Goal: Task Accomplishment & Management: Use online tool/utility

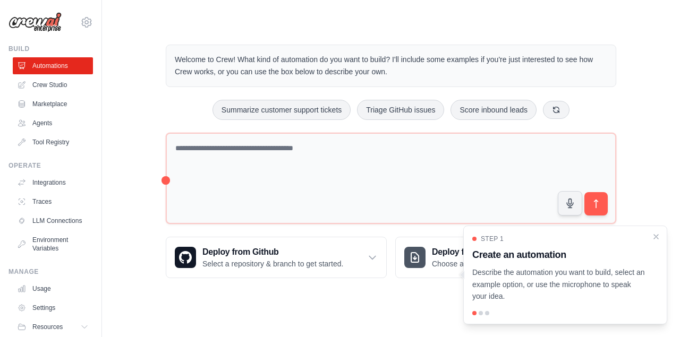
click at [658, 244] on div "Step 1 Create an automation Describe the automation you want to build, select a…" at bounding box center [565, 275] width 204 height 99
click at [657, 242] on div "Step 1 Create an automation Describe the automation you want to build, select a…" at bounding box center [565, 269] width 186 height 68
click at [660, 239] on icon "Close walkthrough" at bounding box center [656, 237] width 10 height 10
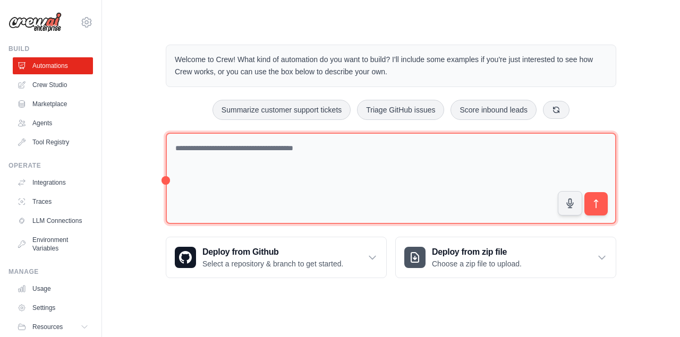
click at [210, 151] on textarea at bounding box center [391, 179] width 451 height 92
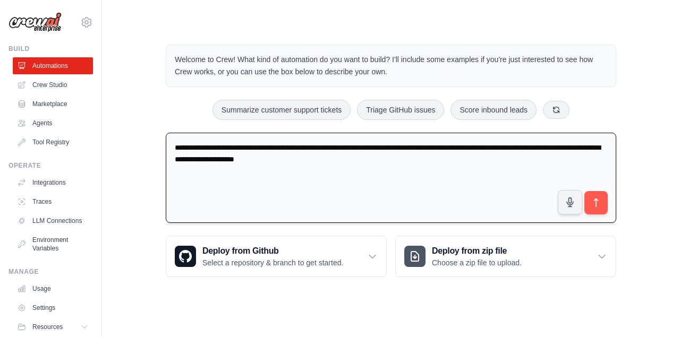
type textarea "**********"
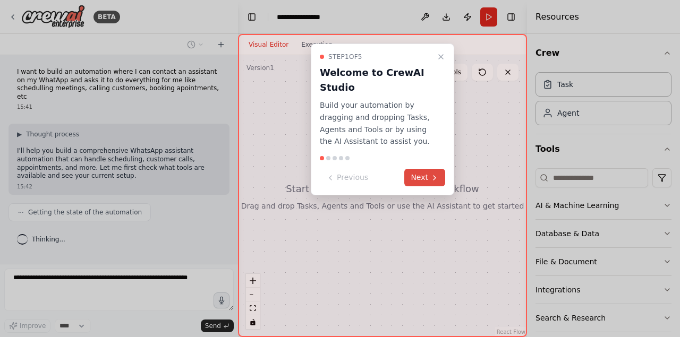
click at [432, 179] on icon at bounding box center [434, 178] width 9 height 9
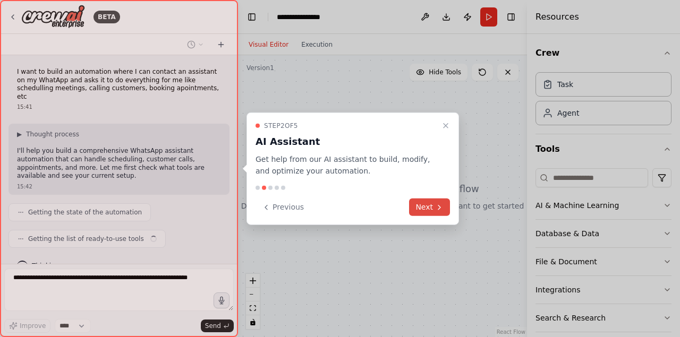
click at [427, 212] on button "Next" at bounding box center [429, 208] width 41 height 18
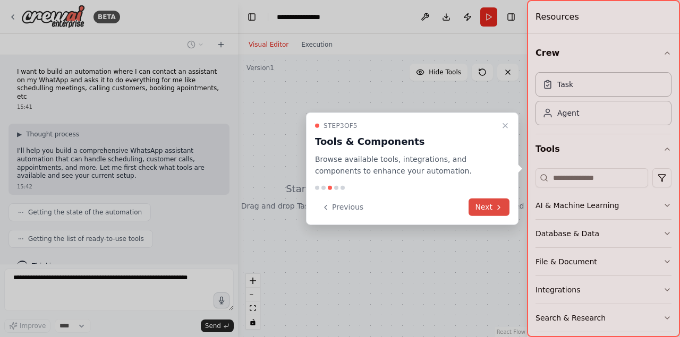
click at [486, 200] on button "Next" at bounding box center [489, 208] width 41 height 18
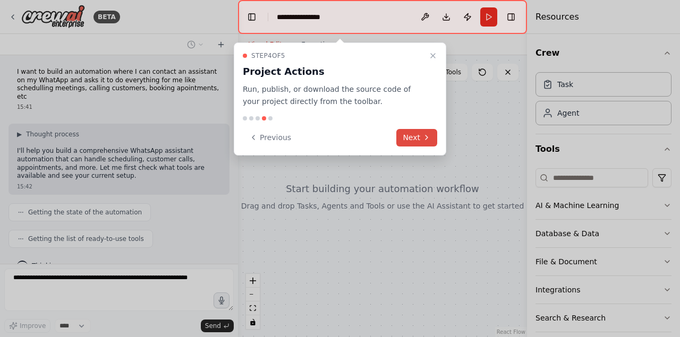
click at [426, 139] on icon at bounding box center [426, 137] width 9 height 9
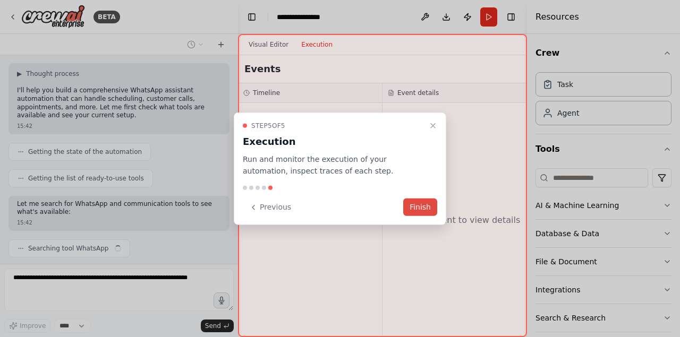
scroll to position [69, 0]
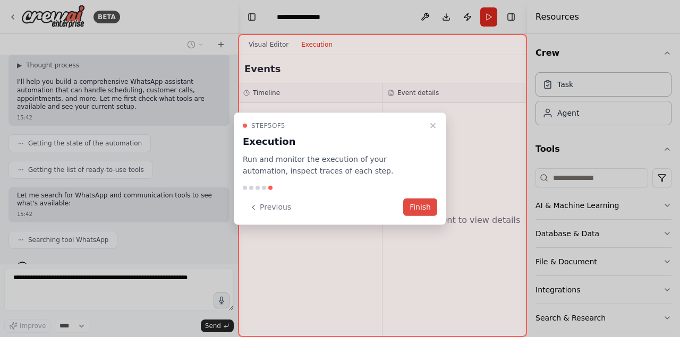
click at [413, 207] on button "Finish" at bounding box center [420, 208] width 34 height 18
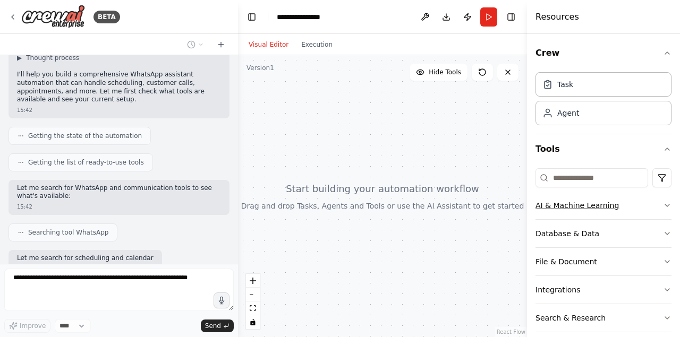
scroll to position [131, 0]
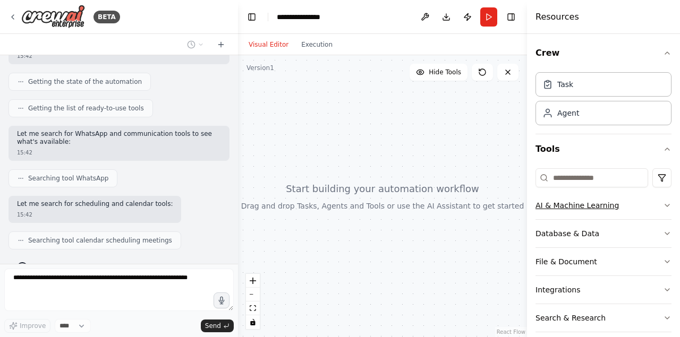
click at [669, 203] on icon "button" at bounding box center [667, 205] width 9 height 9
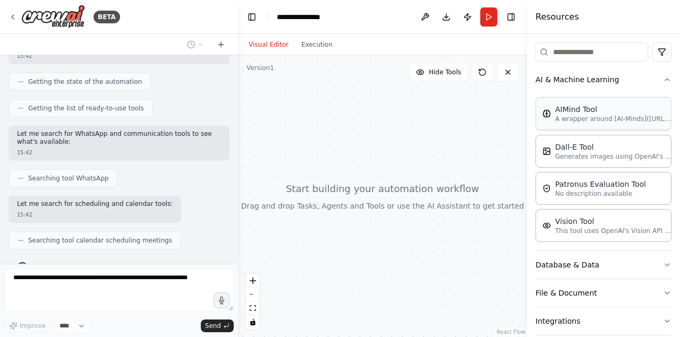
scroll to position [192, 0]
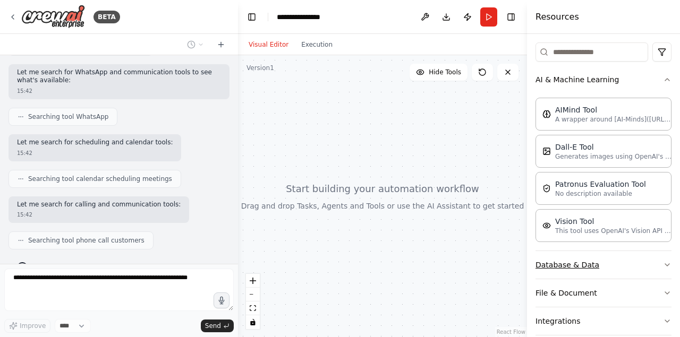
click at [651, 265] on button "Database & Data" at bounding box center [604, 265] width 136 height 28
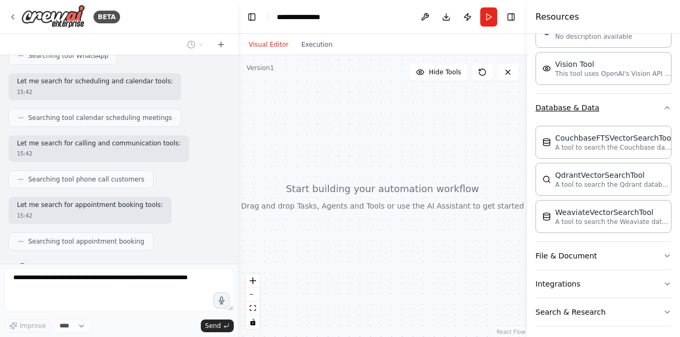
scroll to position [287, 0]
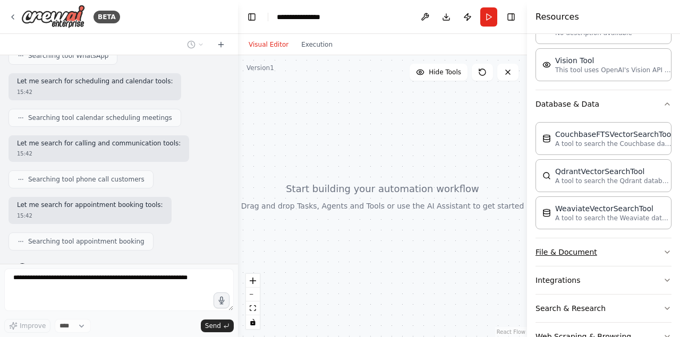
click at [650, 251] on button "File & Document" at bounding box center [604, 253] width 136 height 28
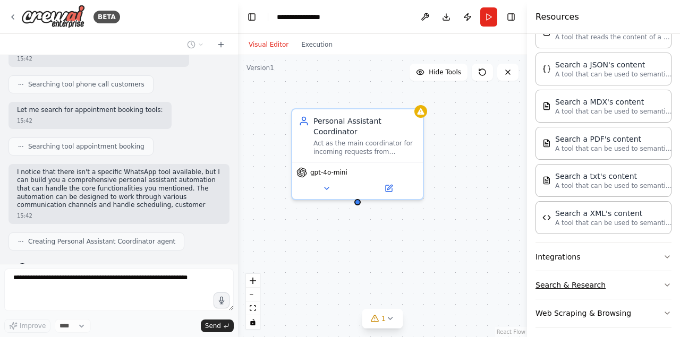
scroll to position [359, 0]
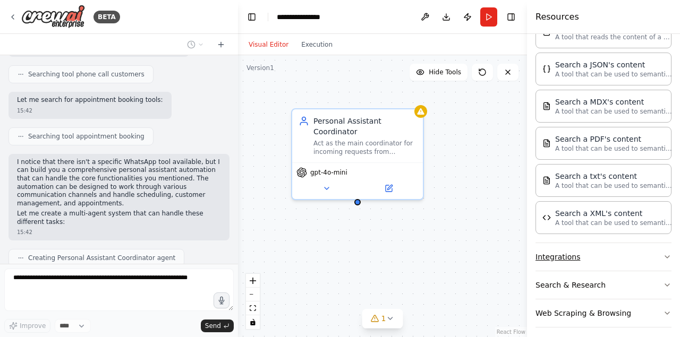
click at [642, 254] on button "Integrations" at bounding box center [604, 257] width 136 height 28
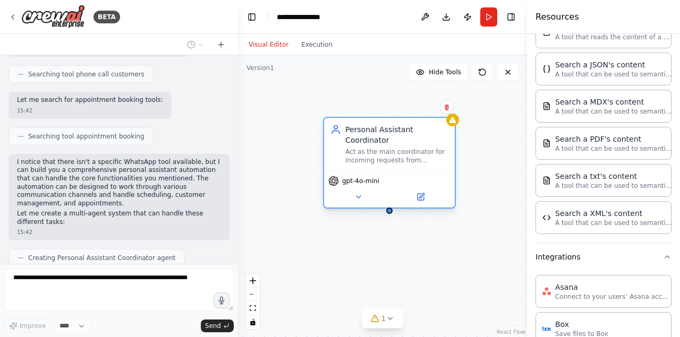
scroll to position [393, 0]
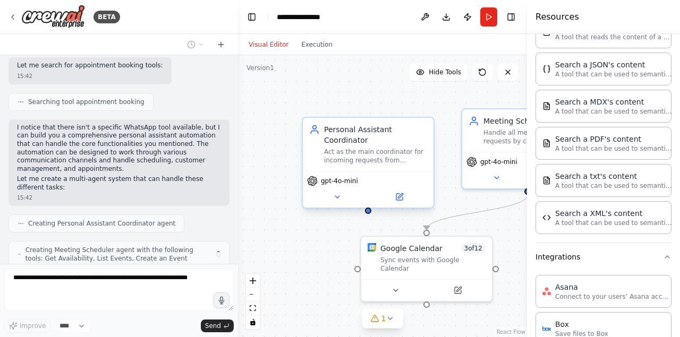
drag, startPoint x: 351, startPoint y: 142, endPoint x: 362, endPoint y: 152, distance: 15.0
click at [362, 152] on div "Act as the main coordinator for incoming requests from {communication_channel},…" at bounding box center [375, 156] width 103 height 17
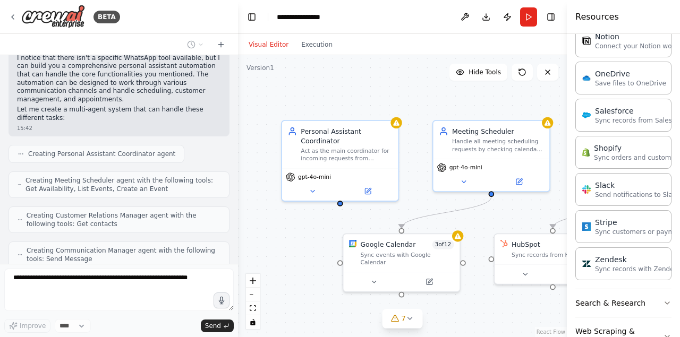
scroll to position [1372, 0]
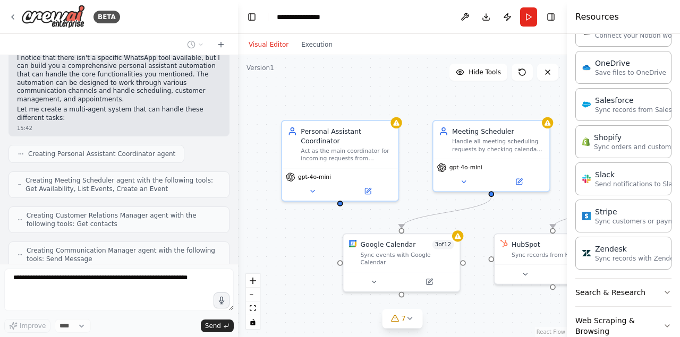
drag, startPoint x: 529, startPoint y: 29, endPoint x: 676, endPoint y: 67, distance: 152.6
click at [676, 67] on div "Resources Crew Task Agent Tools AI & Machine Learning AIMind Tool A wrapper aro…" at bounding box center [623, 168] width 113 height 337
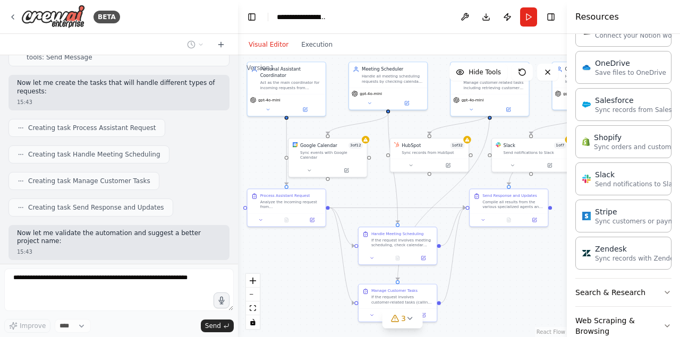
scroll to position [691, 0]
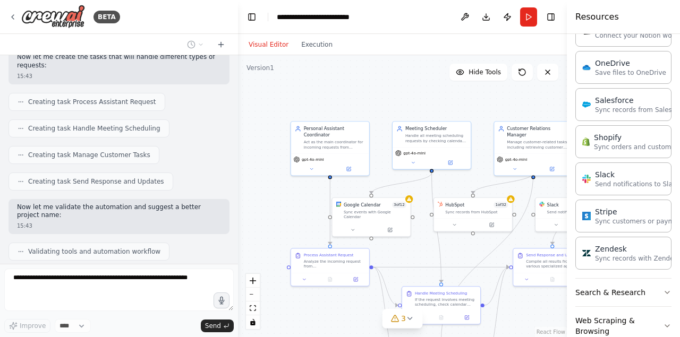
drag, startPoint x: 294, startPoint y: 252, endPoint x: 299, endPoint y: 205, distance: 47.5
click at [299, 205] on div ".deletable-edge-delete-btn { width: 20px; height: 20px; border: 0px solid #ffff…" at bounding box center [402, 196] width 329 height 282
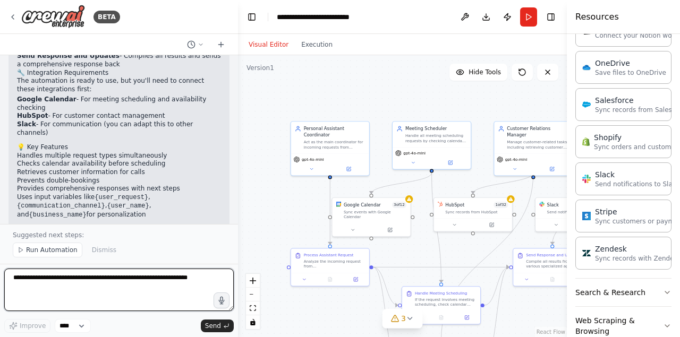
scroll to position [1125, 0]
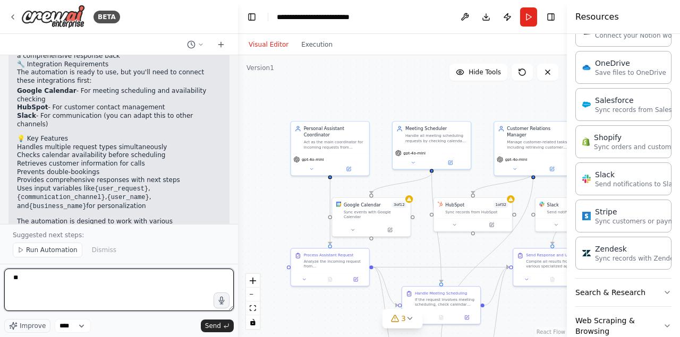
type textarea "***"
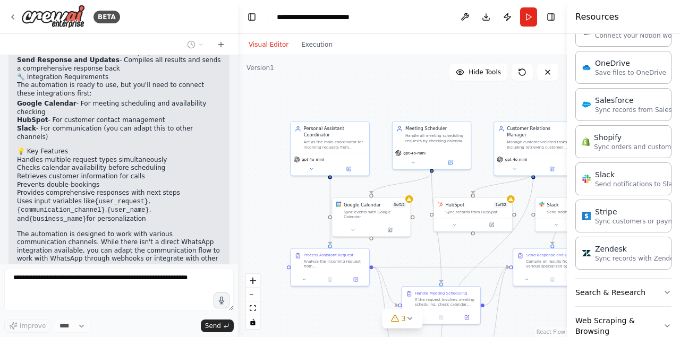
scroll to position [1149, 0]
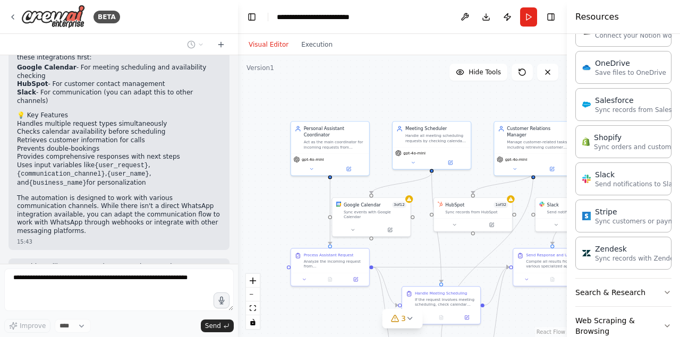
click at [48, 325] on div "Improve ****" at bounding box center [47, 326] width 87 height 14
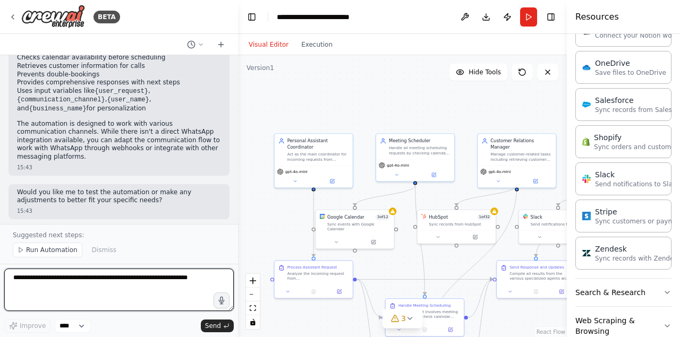
scroll to position [1231, 0]
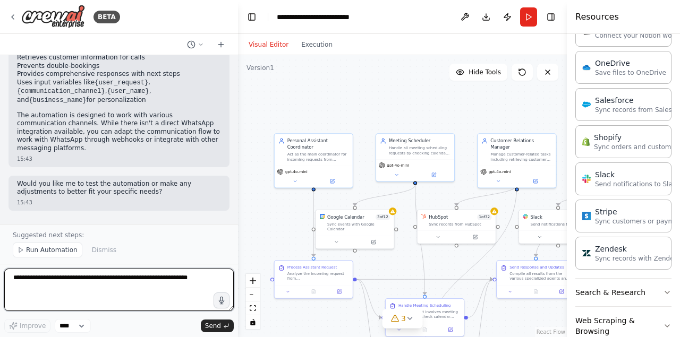
drag, startPoint x: 450, startPoint y: 102, endPoint x: 434, endPoint y: 114, distance: 20.5
click at [434, 114] on div ".deletable-edge-delete-btn { width: 20px; height: 20px; border: 0px solid #ffff…" at bounding box center [402, 196] width 329 height 282
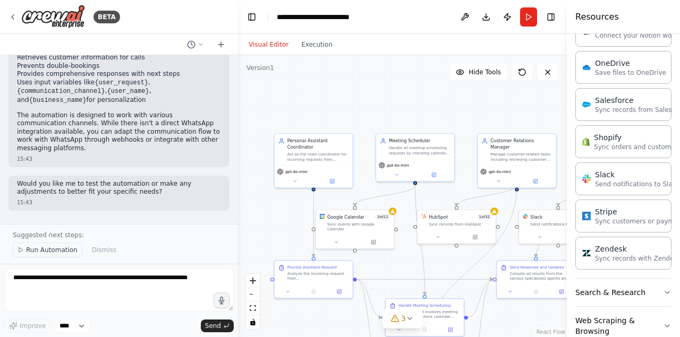
click at [50, 250] on span "Run Automation" at bounding box center [52, 250] width 52 height 9
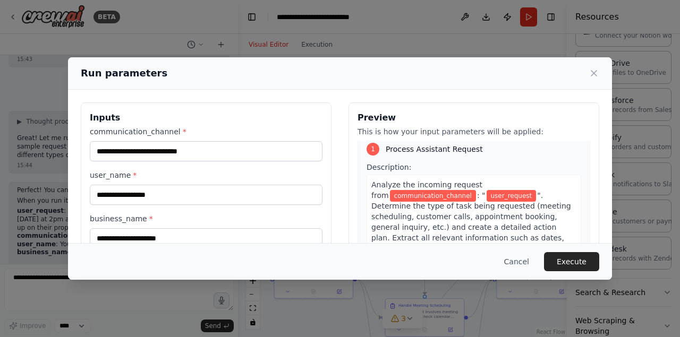
scroll to position [1383, 0]
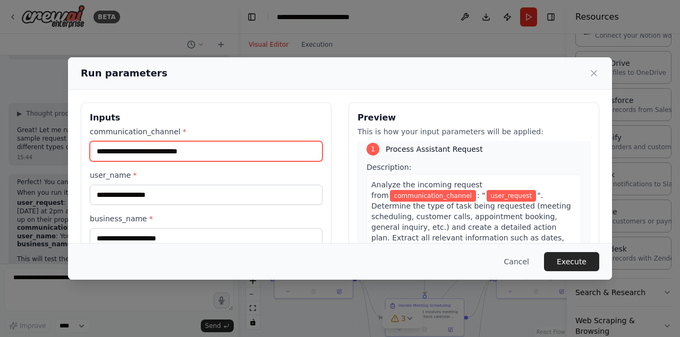
click at [294, 160] on input "communication_channel *" at bounding box center [206, 151] width 233 height 20
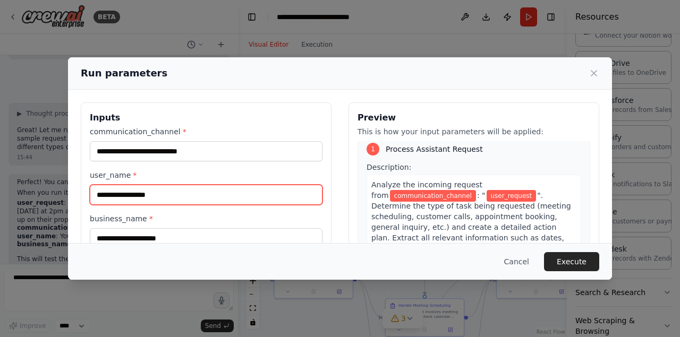
click at [241, 195] on input "user_name *" at bounding box center [206, 195] width 233 height 20
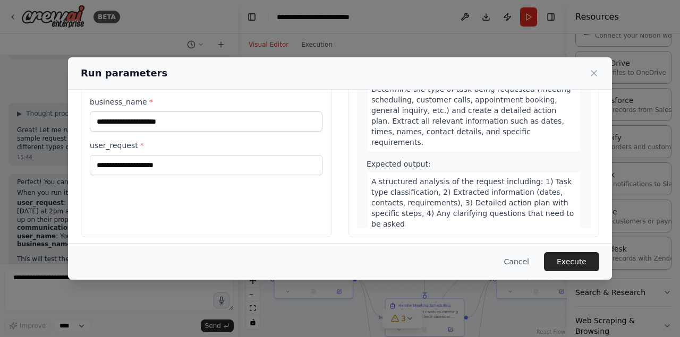
scroll to position [123, 0]
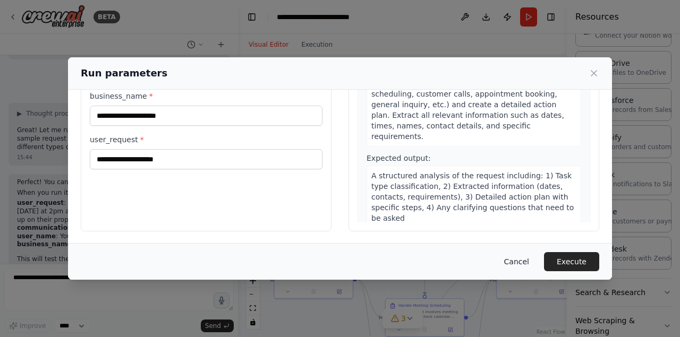
click at [518, 268] on button "Cancel" at bounding box center [517, 261] width 42 height 19
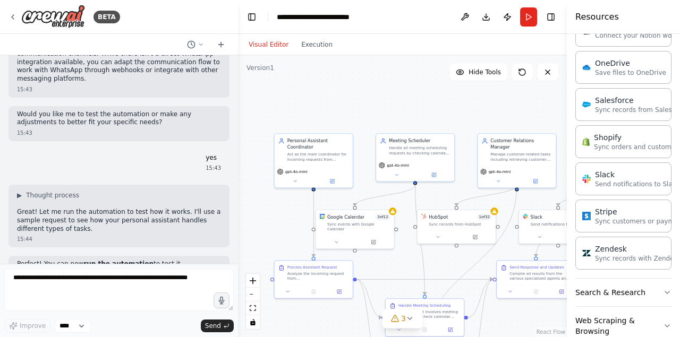
scroll to position [1383, 0]
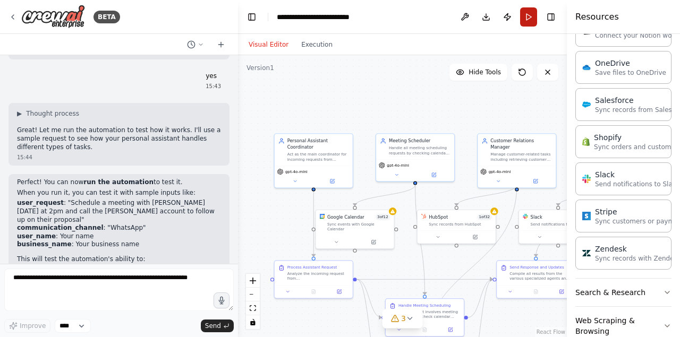
click at [533, 12] on button "Run" at bounding box center [528, 16] width 17 height 19
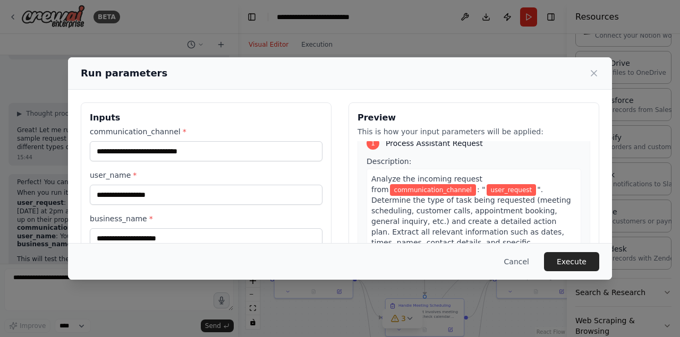
scroll to position [14, 0]
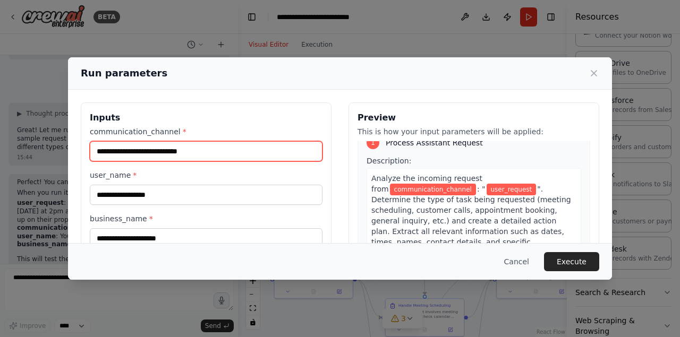
click at [194, 149] on input "communication_channel *" at bounding box center [206, 151] width 233 height 20
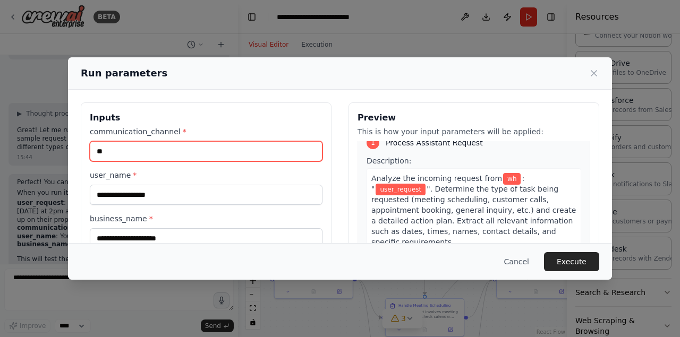
type input "*"
type input "********"
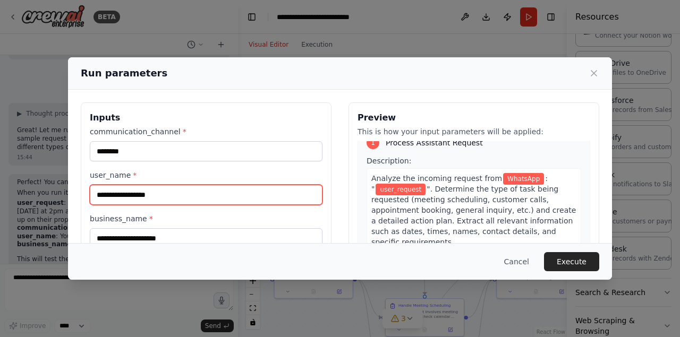
click at [112, 196] on input "user_name *" at bounding box center [206, 195] width 233 height 20
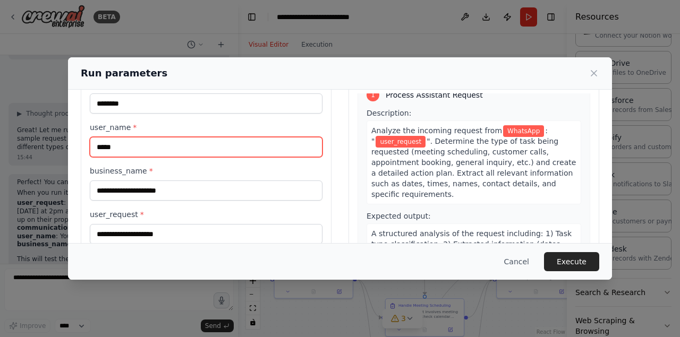
type input "*****"
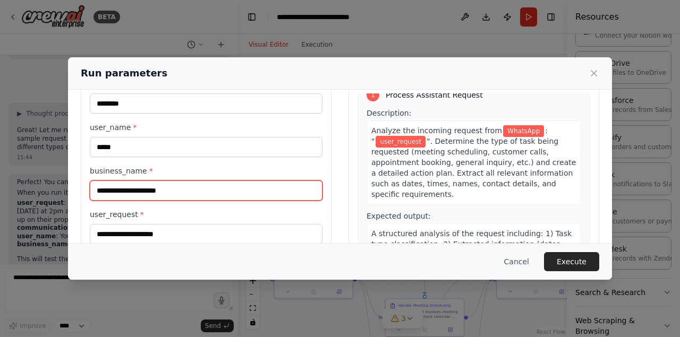
click at [113, 193] on input "business_name *" at bounding box center [206, 191] width 233 height 20
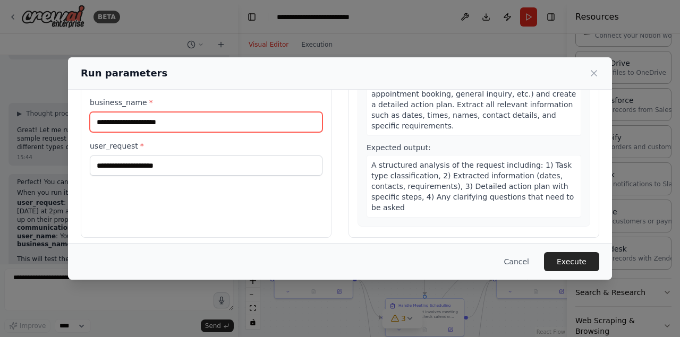
scroll to position [123, 0]
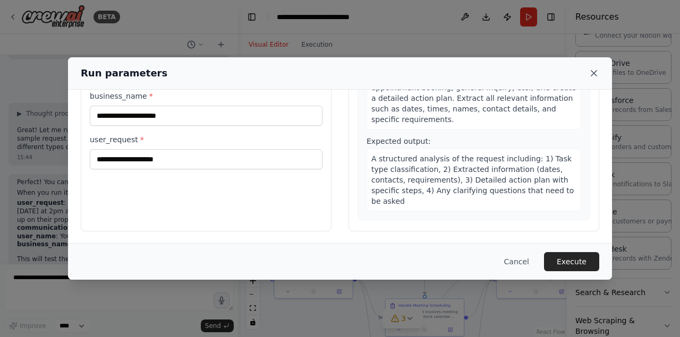
click at [596, 74] on icon at bounding box center [594, 73] width 11 height 11
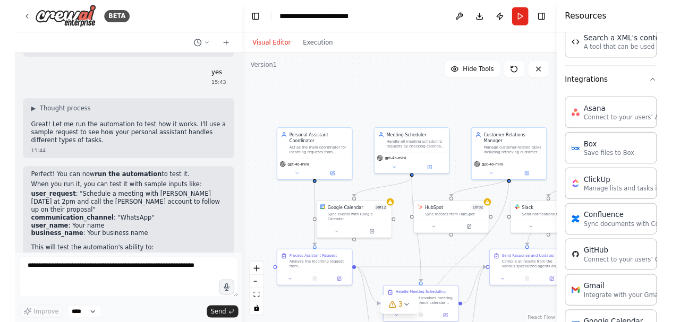
scroll to position [798, 0]
